Goal: Navigation & Orientation: Find specific page/section

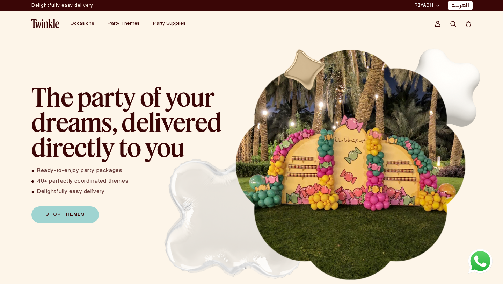
click at [0, 0] on div at bounding box center [0, 0] width 0 height 0
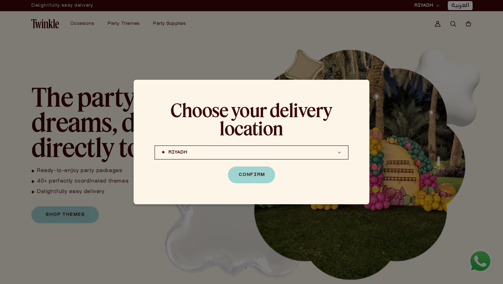
click at [259, 186] on div "Choose your delivery location [PERSON_NAME] (coming soon) [GEOGRAPHIC_DATA] (co…" at bounding box center [252, 142] width 236 height 124
click at [268, 171] on button "Confirm" at bounding box center [251, 174] width 47 height 17
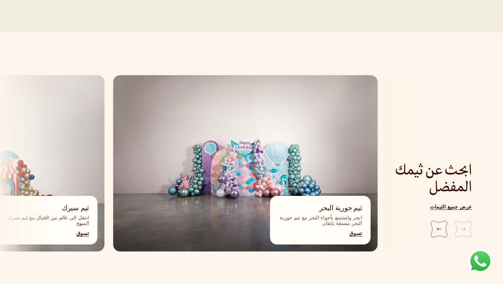
scroll to position [719, 0]
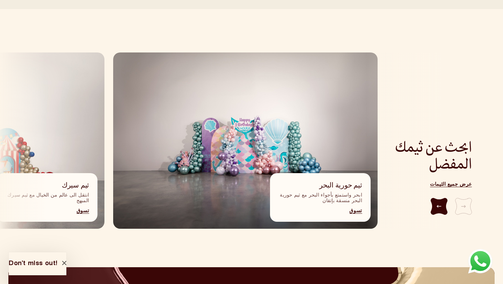
click at [444, 198] on div "Next slide" at bounding box center [439, 206] width 17 height 17
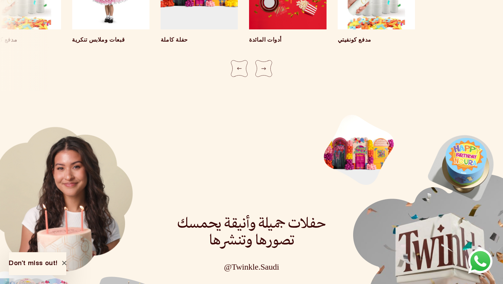
scroll to position [1415, 0]
